Goal: Task Accomplishment & Management: Manage account settings

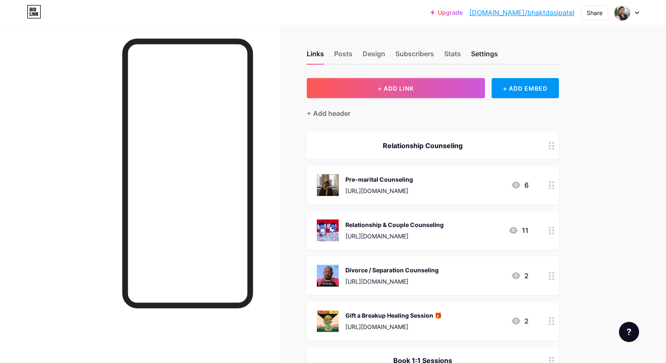
click at [489, 52] on div "Settings" at bounding box center [484, 56] width 27 height 15
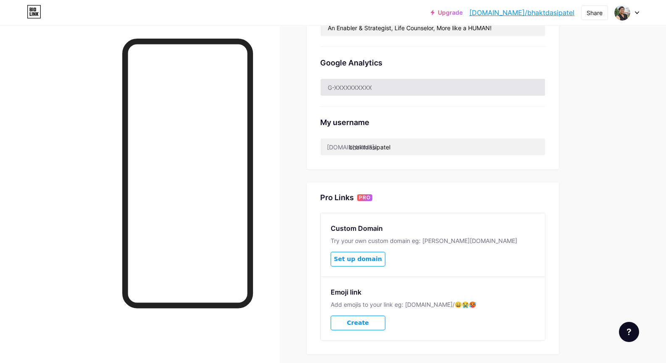
scroll to position [126, 0]
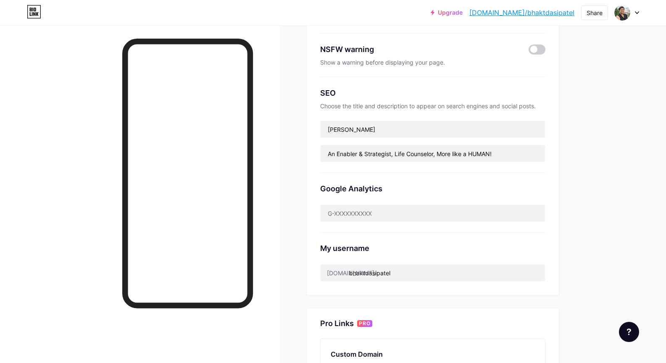
click at [581, 144] on div "Links Posts Design Subscribers Stats Settings Preferred link This is an aesthet…" at bounding box center [297, 218] width 594 height 639
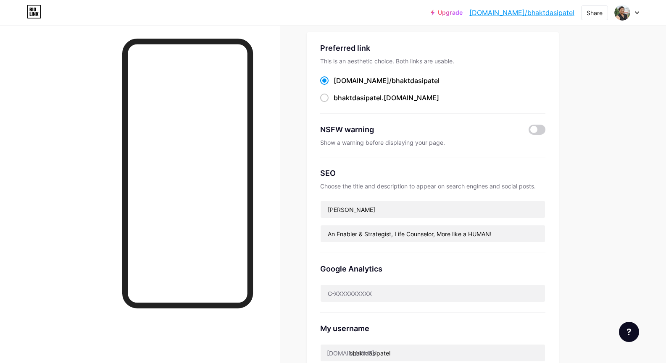
scroll to position [0, 0]
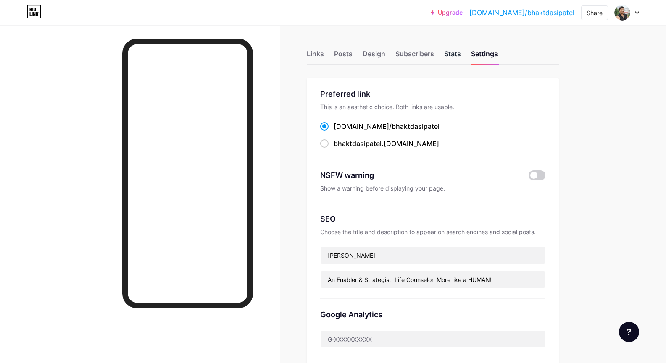
click at [448, 55] on div "Stats" at bounding box center [452, 56] width 17 height 15
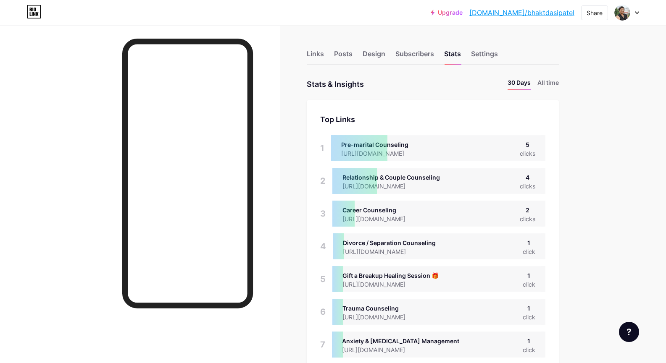
scroll to position [363, 666]
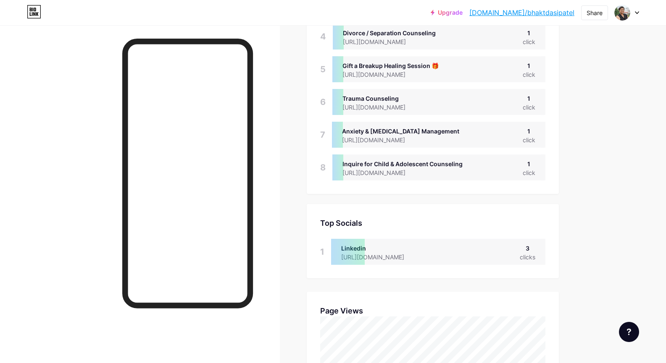
scroll to position [0, 0]
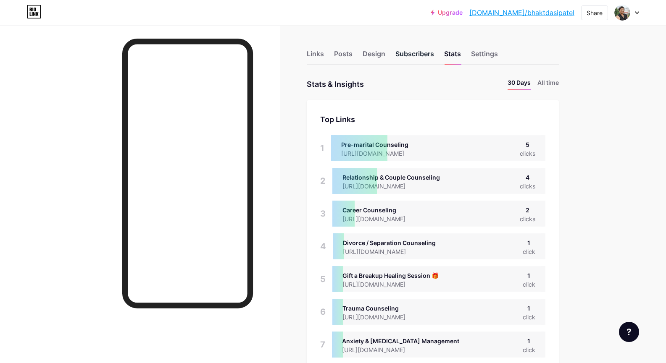
click at [425, 51] on div "Subscribers" at bounding box center [414, 56] width 39 height 15
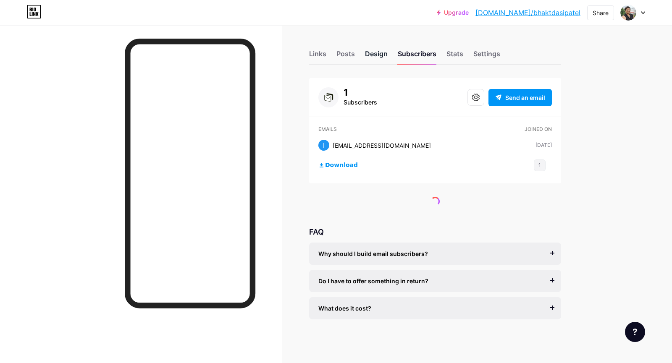
click at [378, 52] on div "Design" at bounding box center [376, 56] width 23 height 15
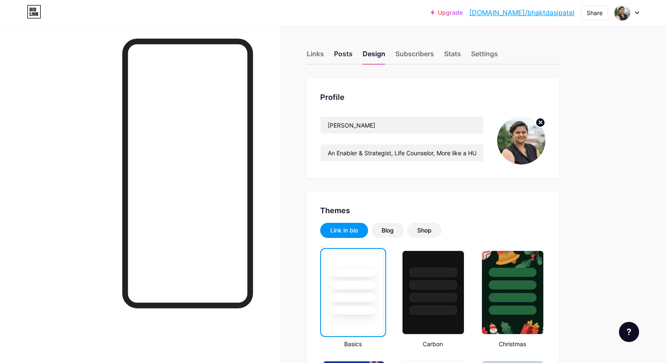
click at [345, 54] on div "Posts" at bounding box center [343, 56] width 18 height 15
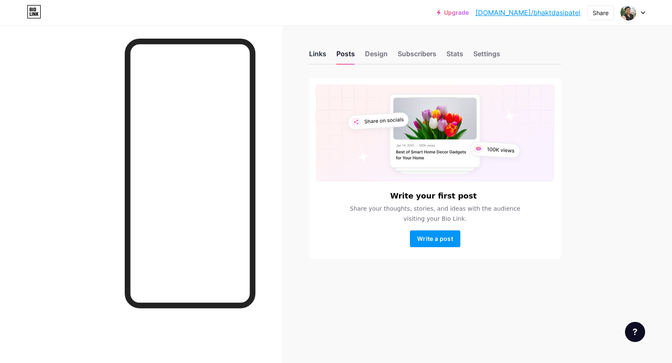
click at [312, 56] on div "Links" at bounding box center [317, 56] width 17 height 15
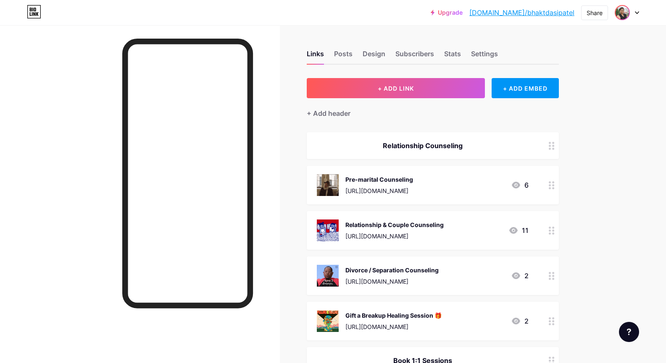
click at [627, 13] on img at bounding box center [621, 12] width 13 height 13
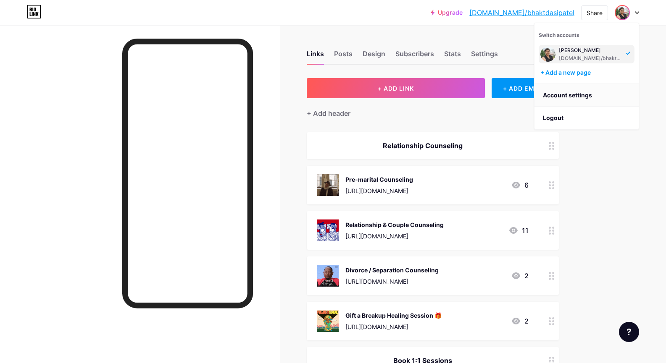
click at [590, 93] on link "Account settings" at bounding box center [586, 95] width 104 height 23
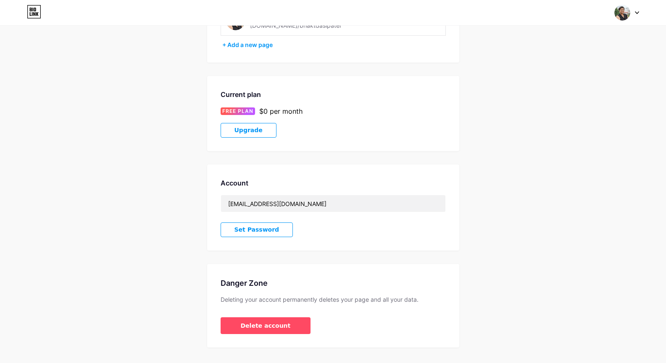
scroll to position [106, 0]
